Goal: Information Seeking & Learning: Learn about a topic

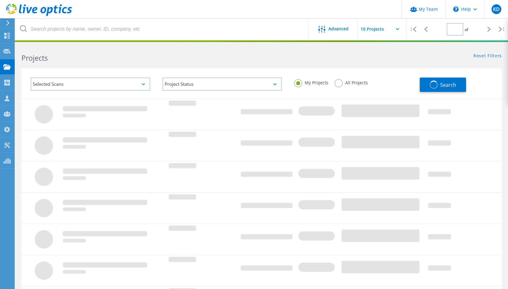
type input "1"
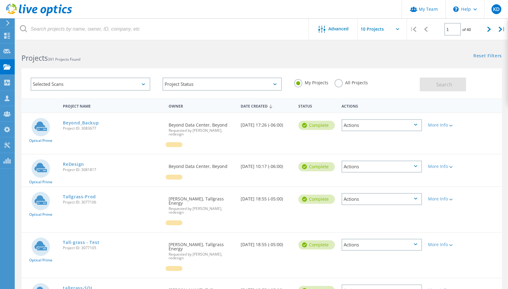
drag, startPoint x: 265, startPoint y: 54, endPoint x: 213, endPoint y: 48, distance: 51.8
click at [265, 54] on div "Reset Filters Show Filters" at bounding box center [385, 49] width 246 height 11
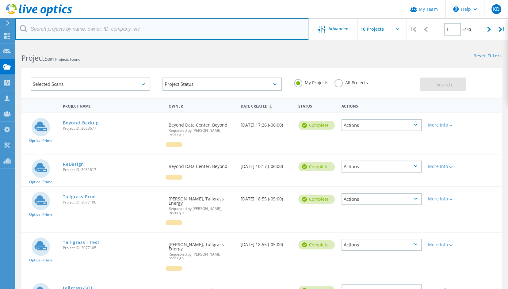
click at [134, 33] on input "text" at bounding box center [162, 28] width 294 height 21
type input "honey"
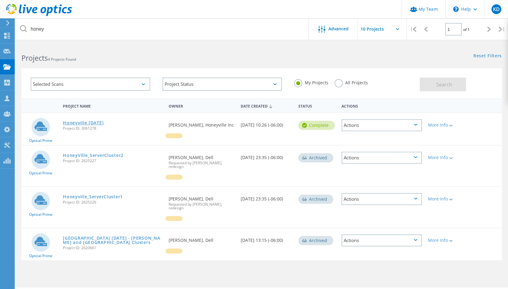
click at [94, 124] on link "Honeyville [DATE]" at bounding box center [83, 123] width 41 height 4
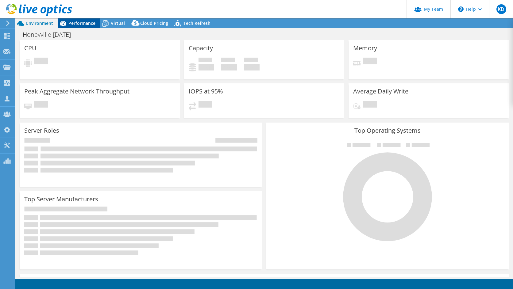
select select "USD"
click at [78, 23] on span "Performance" at bounding box center [81, 23] width 27 height 6
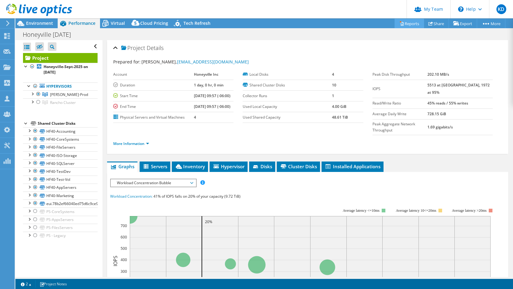
click at [404, 25] on link "Reports" at bounding box center [408, 24] width 29 height 10
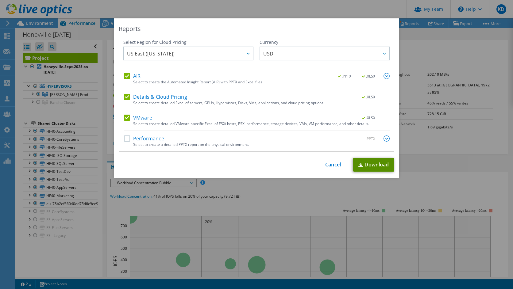
click at [373, 165] on link "Download" at bounding box center [373, 165] width 41 height 14
click at [440, 57] on div "Reports Select Region for Cloud Pricing Asia Pacific (Hong Kong) Asia Pacific (…" at bounding box center [256, 144] width 513 height 252
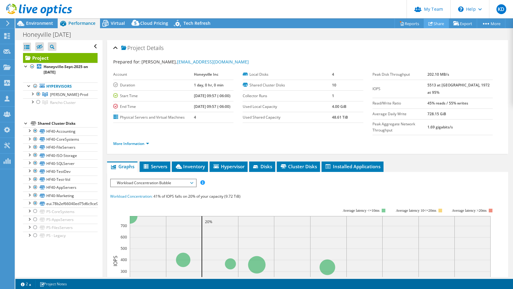
click at [431, 25] on link "Share" at bounding box center [436, 24] width 25 height 10
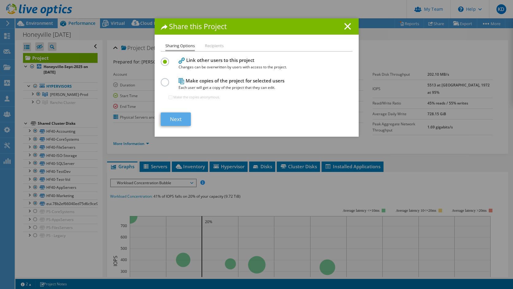
drag, startPoint x: 178, startPoint y: 110, endPoint x: 179, endPoint y: 115, distance: 4.3
click at [178, 111] on section "Link other users to this project Changes can be overwritten by users with acces…" at bounding box center [257, 91] width 192 height 70
click at [179, 115] on link "Next" at bounding box center [176, 119] width 30 height 13
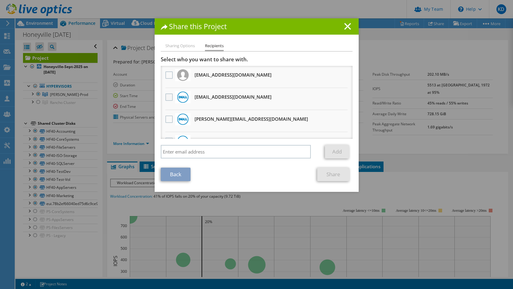
click at [167, 97] on label at bounding box center [169, 97] width 9 height 7
click at [0, 0] on input "checkbox" at bounding box center [0, 0] width 0 height 0
click at [324, 175] on link "Share" at bounding box center [333, 174] width 32 height 13
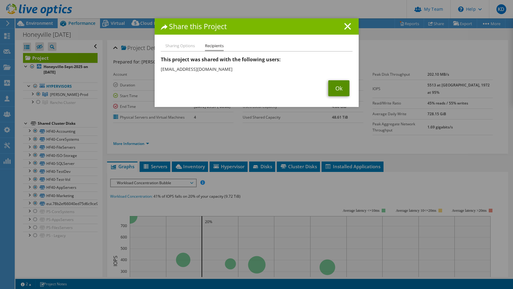
click at [336, 89] on link "Ok" at bounding box center [338, 88] width 21 height 16
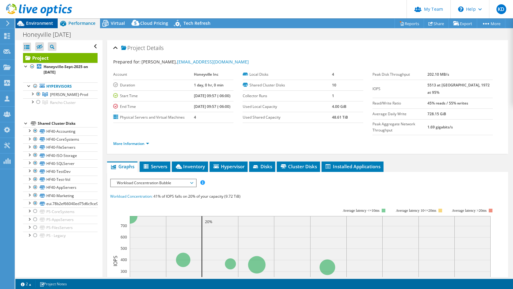
click at [42, 25] on span "Environment" at bounding box center [39, 23] width 27 height 6
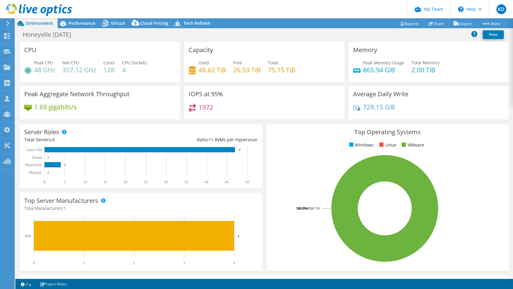
click at [400, 10] on header "KD Partner Team Admin Keith Dean kdean@redesign-group.com redesign My Profile L…" at bounding box center [256, 9] width 513 height 18
click at [81, 30] on div "Honeyville Sept 2025 Print" at bounding box center [264, 34] width 498 height 11
click at [82, 27] on div "Performance" at bounding box center [79, 23] width 42 height 10
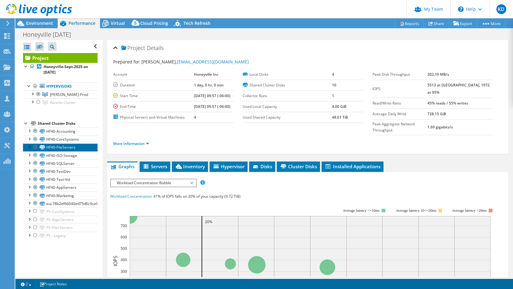
click at [70, 149] on link "HF40-FileServers" at bounding box center [60, 148] width 75 height 8
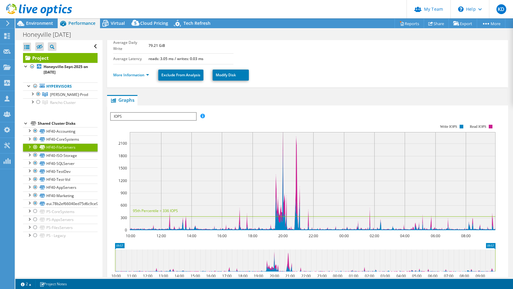
scroll to position [41, 0]
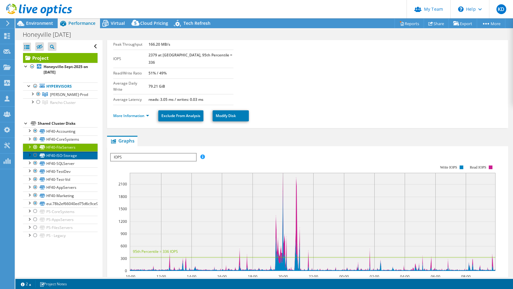
click at [63, 156] on link "HF40-ISO-Storage" at bounding box center [60, 156] width 75 height 8
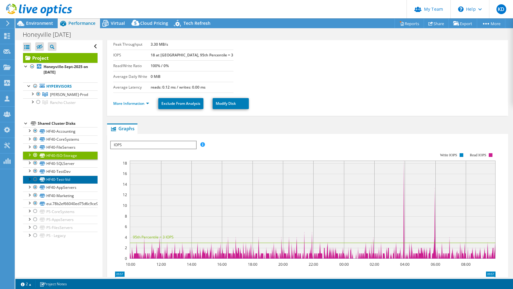
click at [70, 178] on link "HF40-Test-Vol" at bounding box center [60, 180] width 75 height 8
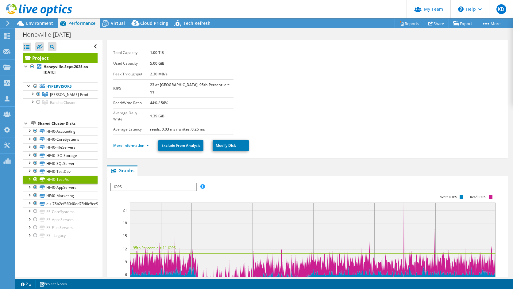
scroll to position [0, 0]
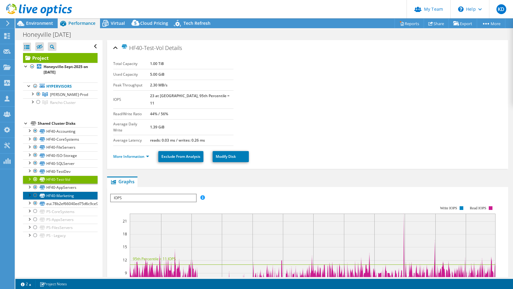
click at [73, 196] on link "HF40-Marketing" at bounding box center [60, 196] width 75 height 8
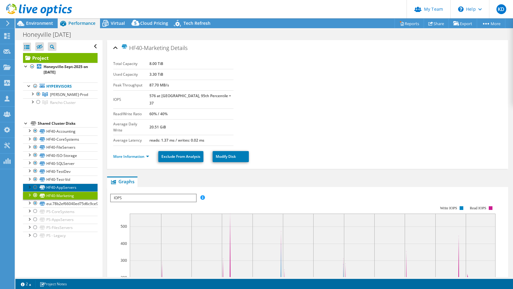
click at [74, 187] on link "HF40-AppServers" at bounding box center [60, 188] width 75 height 8
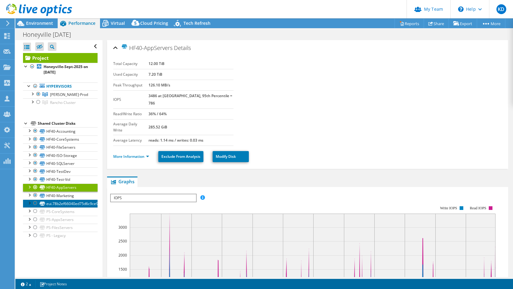
click at [76, 202] on link "eui.78b2ef66040ed75d6c9ce900beac5936" at bounding box center [60, 204] width 75 height 8
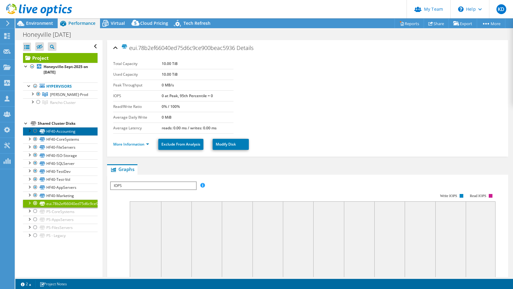
click at [71, 133] on link "HF40-Accounting" at bounding box center [60, 131] width 75 height 8
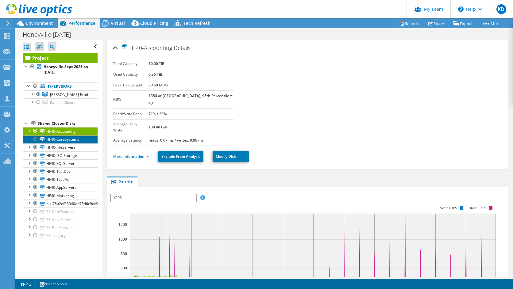
click at [73, 141] on link "HF40-CoreSystems" at bounding box center [60, 140] width 75 height 8
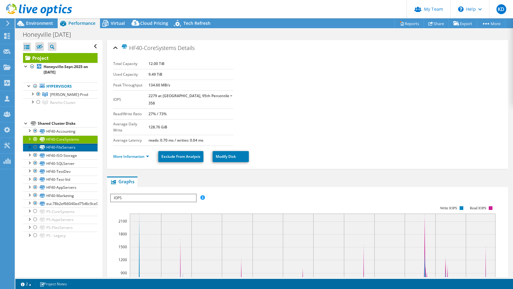
click at [75, 149] on link "HF40-FileServers" at bounding box center [60, 148] width 75 height 8
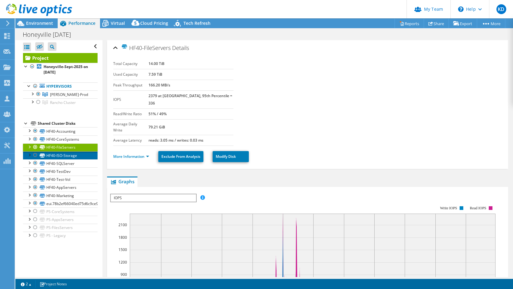
click at [73, 155] on link "HF40-ISO-Storage" at bounding box center [60, 156] width 75 height 8
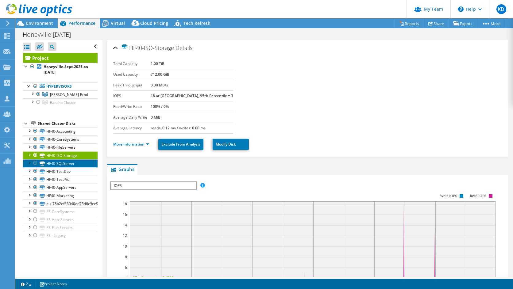
click at [71, 163] on link "HF40-SQLServer" at bounding box center [60, 164] width 75 height 8
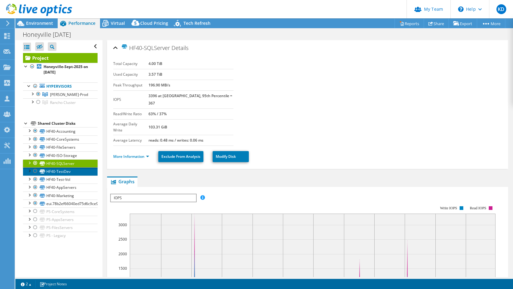
click at [69, 171] on link "HF40-TestDev" at bounding box center [60, 171] width 75 height 8
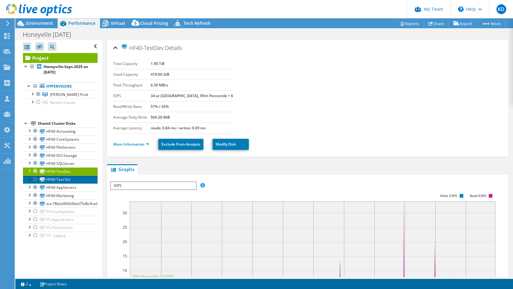
click at [66, 178] on link "HF40-Test-Vol" at bounding box center [60, 180] width 75 height 8
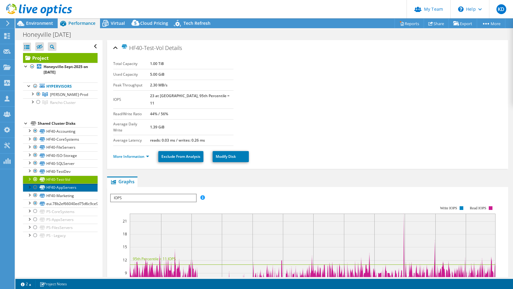
click at [65, 184] on link "HF40-AppServers" at bounding box center [60, 188] width 75 height 8
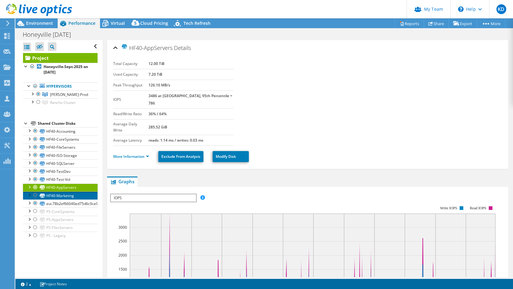
click at [64, 193] on link "HF40-Marketing" at bounding box center [60, 196] width 75 height 8
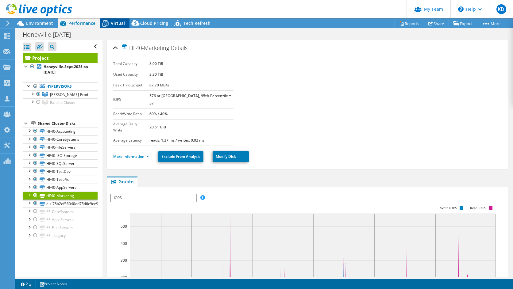
click at [116, 26] on div "Virtual" at bounding box center [114, 23] width 29 height 10
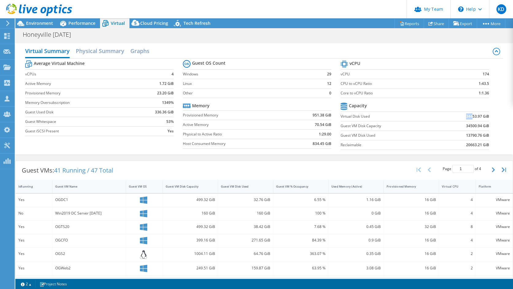
drag, startPoint x: 464, startPoint y: 117, endPoint x: 471, endPoint y: 118, distance: 7.5
click at [472, 117] on b "34453.97 GiB" at bounding box center [477, 116] width 23 height 6
click at [409, 123] on label "Guest VM Disk Capacity" at bounding box center [388, 126] width 97 height 6
click at [75, 25] on span "Performance" at bounding box center [81, 23] width 27 height 6
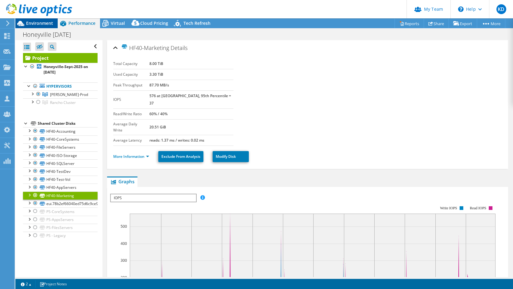
click at [45, 25] on span "Environment" at bounding box center [39, 23] width 27 height 6
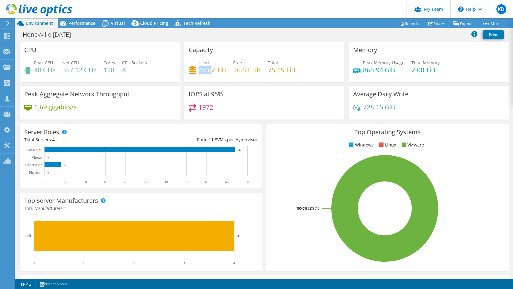
drag, startPoint x: 209, startPoint y: 70, endPoint x: 218, endPoint y: 73, distance: 9.9
click at [215, 71] on h4 "48.62 TiB" at bounding box center [212, 70] width 28 height 7
click at [120, 23] on span "Virtual" at bounding box center [118, 23] width 14 height 6
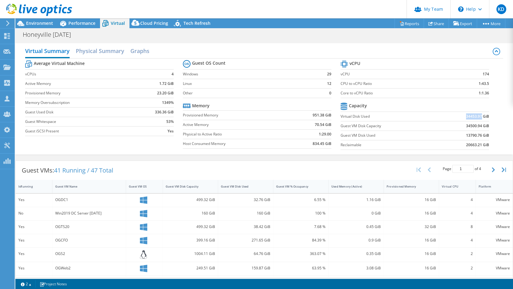
drag, startPoint x: 473, startPoint y: 115, endPoint x: 477, endPoint y: 119, distance: 5.7
click at [476, 116] on td "34453.97 GiB" at bounding box center [463, 117] width 51 height 10
drag, startPoint x: 469, startPoint y: 145, endPoint x: 485, endPoint y: 146, distance: 16.0
click at [485, 146] on section "vCPU vCPU 174 CPU to vCPU Ratio 1:43.5 Core to vCPU Ratio 1:1.36 Capacity Virtu…" at bounding box center [419, 106] width 158 height 94
click at [475, 117] on b "34453.97 GiB" at bounding box center [477, 116] width 23 height 6
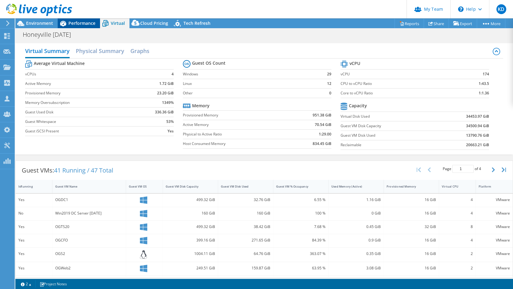
click at [84, 24] on span "Performance" at bounding box center [81, 23] width 27 height 6
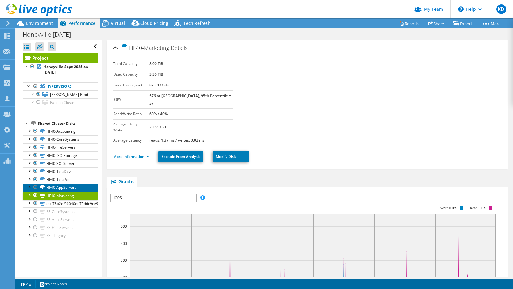
click at [72, 187] on link "HF40-AppServers" at bounding box center [60, 188] width 75 height 8
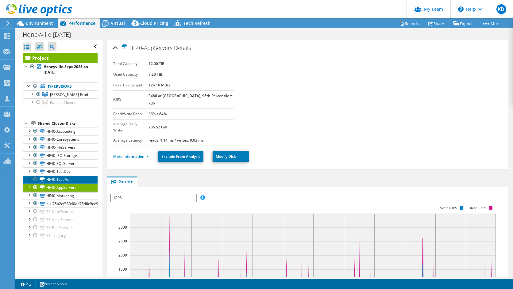
click at [70, 178] on link "HF40-Test-Vol" at bounding box center [60, 180] width 75 height 8
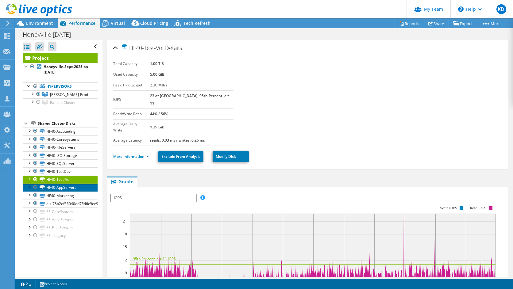
click at [71, 186] on link "HF40-AppServers" at bounding box center [60, 188] width 75 height 8
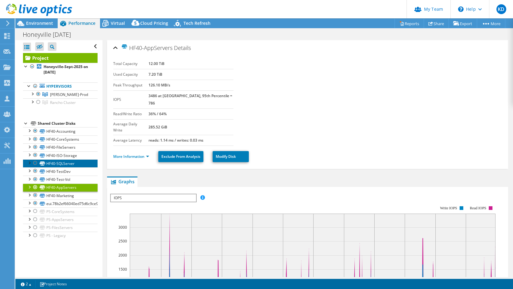
click at [60, 163] on link "HF40-SQLServer" at bounding box center [60, 164] width 75 height 8
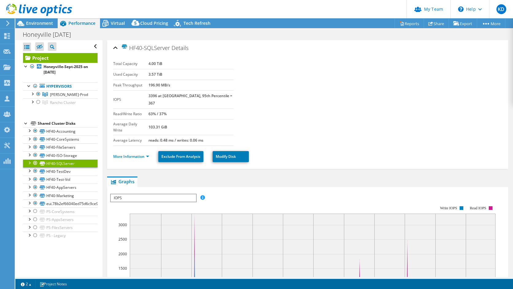
click at [279, 21] on div "Project Actions Project Actions Reports Share Export vSAN ReadyNode Sizer" at bounding box center [264, 23] width 498 height 10
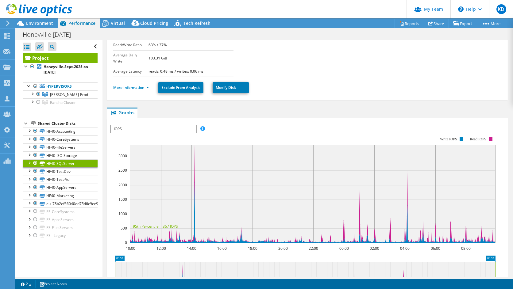
scroll to position [82, 0]
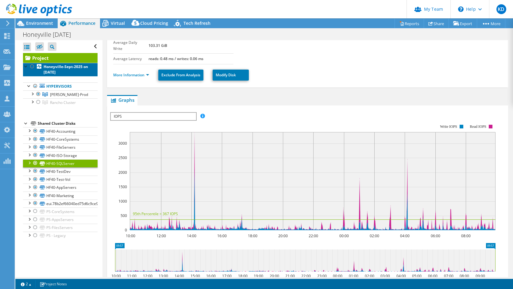
click at [68, 72] on link "Honeyville-Sept-2025 on 9/19/2025" at bounding box center [60, 69] width 75 height 13
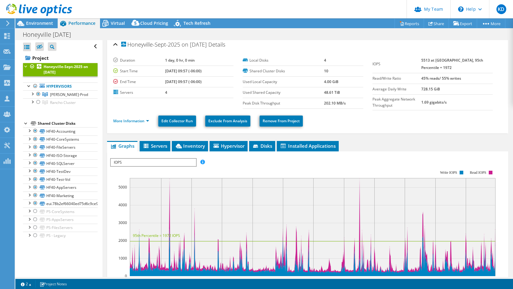
scroll to position [0, 0]
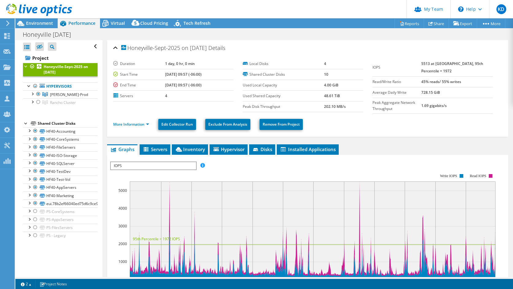
drag, startPoint x: 429, startPoint y: 62, endPoint x: 447, endPoint y: 61, distance: 17.5
click at [447, 61] on tr "IOPS 5513 at Peak, 95th Percentile = 1972" at bounding box center [432, 68] width 120 height 18
click at [450, 71] on td "5513 at Peak, 95th Percentile = 1972" at bounding box center [456, 68] width 71 height 18
click at [143, 167] on span "IOPS" at bounding box center [153, 165] width 85 height 7
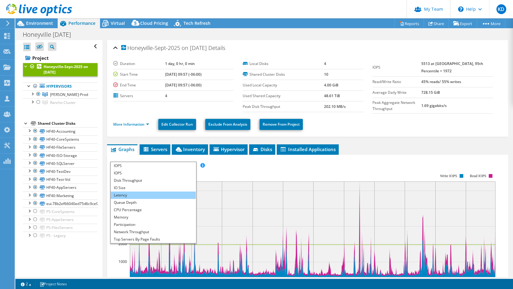
click at [132, 194] on li "Latency" at bounding box center [153, 195] width 85 height 7
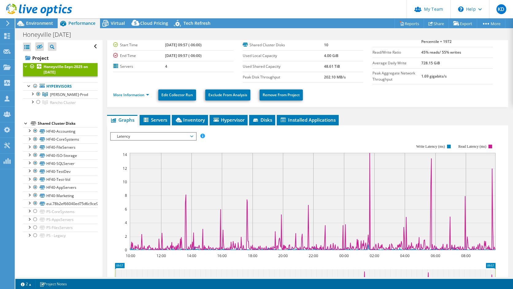
scroll to position [41, 0]
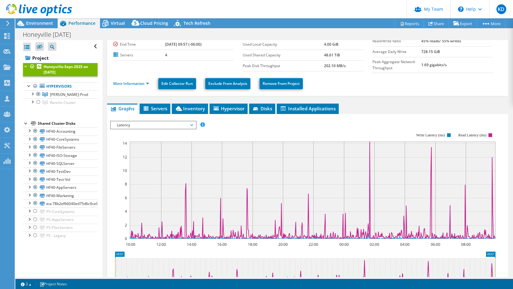
click at [326, 194] on rect at bounding box center [313, 190] width 366 height 97
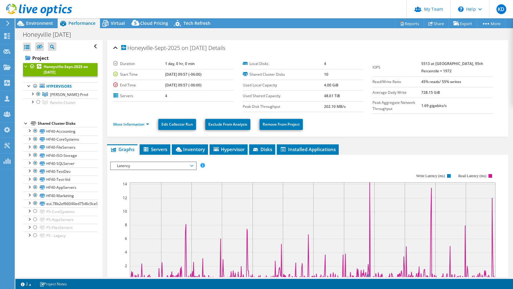
click at [383, 141] on div "Honeyville-Sept-2025 on 9/19/2025 Details Duration 1 day, 0 hr, 0 min Start Tim…" at bounding box center [307, 226] width 410 height 373
drag, startPoint x: 428, startPoint y: 63, endPoint x: 471, endPoint y: 73, distance: 43.4
click at [471, 73] on tr "IOPS 5513 at Peak, 95th Percentile = 1972" at bounding box center [432, 68] width 120 height 18
click at [152, 168] on div "Latency IOPS Disk Throughput IO Size Latency Queue Depth CPU Percentage Memory …" at bounding box center [153, 166] width 87 height 9
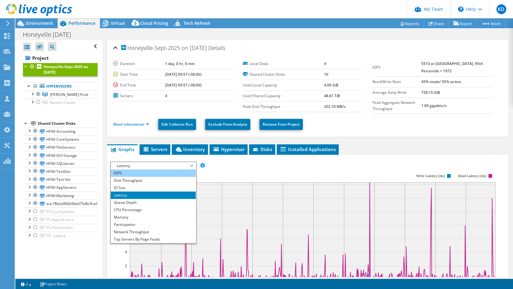
click at [138, 175] on li "IOPS" at bounding box center [153, 173] width 85 height 7
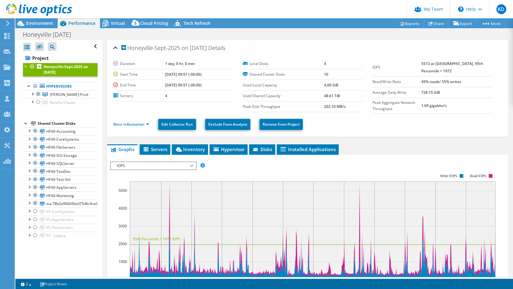
click at [163, 167] on span "IOPS" at bounding box center [153, 165] width 79 height 7
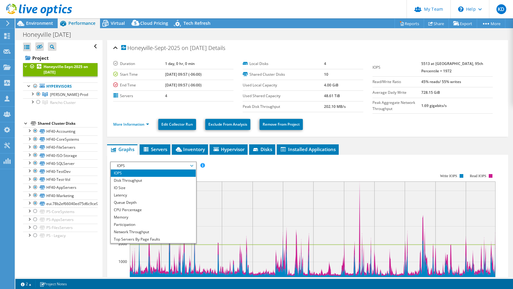
click at [132, 131] on div "More Information Edit Collector Run Exclude From Analysis Remove From Project" at bounding box center [307, 124] width 389 height 21
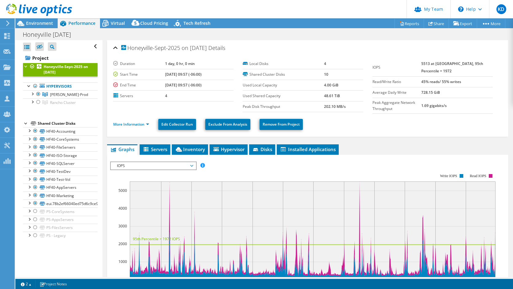
click at [132, 126] on li "More Information" at bounding box center [133, 124] width 40 height 7
click at [133, 124] on link "More Information" at bounding box center [131, 124] width 36 height 5
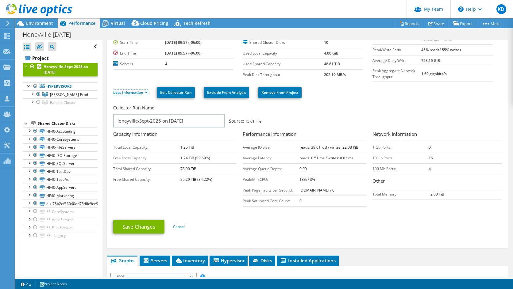
scroll to position [41, 0]
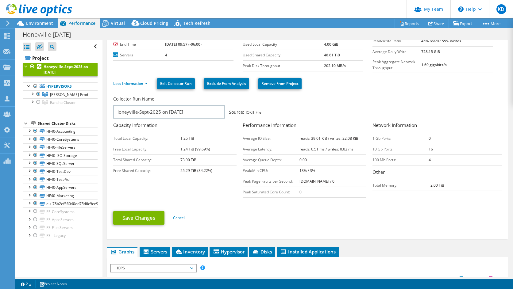
drag, startPoint x: 348, startPoint y: 93, endPoint x: 356, endPoint y: 92, distance: 8.0
click at [348, 93] on div "Less Information Edit Collector Run Exclude From Analysis Remove From Project" at bounding box center [307, 83] width 389 height 21
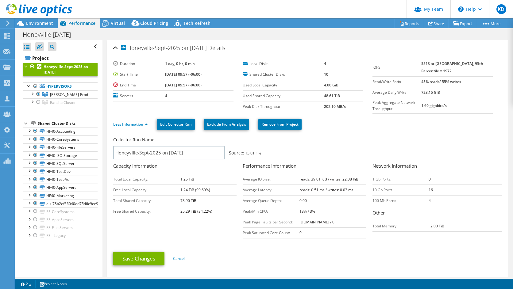
click at [370, 143] on div "Collector Run Name" at bounding box center [304, 141] width 383 height 9
click at [352, 129] on ul "Less Information Edit Collector Run Exclude From Analysis Remove From Project" at bounding box center [307, 123] width 389 height 13
